Goal: Task Accomplishment & Management: Manage account settings

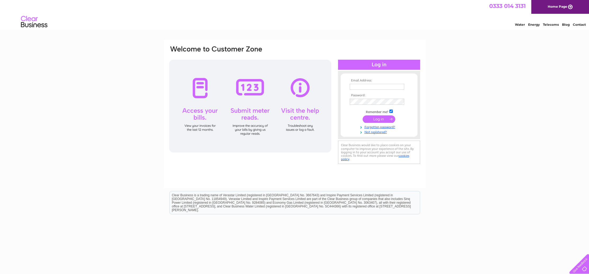
click at [366, 92] on td at bounding box center [378, 92] width 61 height 3
click at [369, 88] on input "text" at bounding box center [377, 87] width 55 height 6
type input "mikeandros@rockcakes.eclipse.co.uk"
click at [380, 118] on input "submit" at bounding box center [379, 118] width 33 height 7
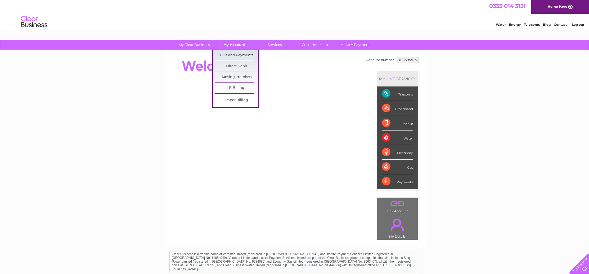
click at [230, 44] on link "My Account" at bounding box center [235, 45] width 44 height 10
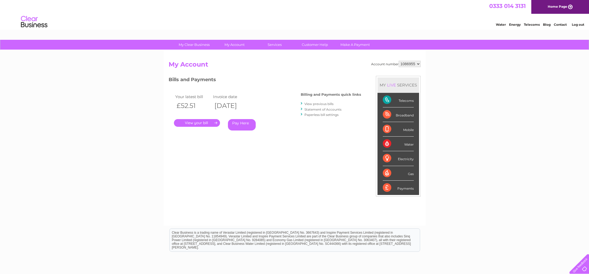
click at [203, 124] on link "." at bounding box center [197, 123] width 46 height 8
